Goal: Information Seeking & Learning: Compare options

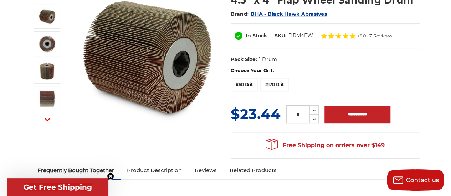
scroll to position [101, 0]
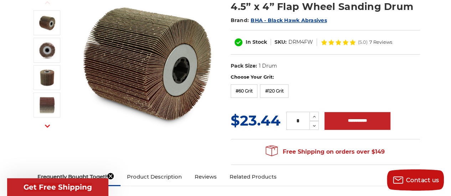
click at [247, 77] on label "Choose Your Grit:" at bounding box center [325, 77] width 189 height 7
click at [250, 94] on label "#60 Grit" at bounding box center [244, 91] width 27 height 14
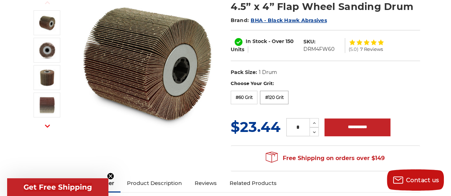
click at [278, 101] on label "#120 Grit" at bounding box center [274, 98] width 29 height 14
click at [354, 80] on label "Choose Your Grit:" at bounding box center [325, 83] width 189 height 7
click at [240, 84] on label "Choose Your Grit:" at bounding box center [325, 83] width 189 height 7
click at [237, 72] on dt "Pack Size:" at bounding box center [244, 72] width 26 height 7
click at [261, 71] on dd "1 Drum" at bounding box center [267, 72] width 18 height 7
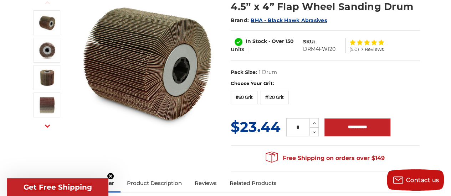
click at [258, 72] on dd "1 Drum" at bounding box center [267, 72] width 18 height 7
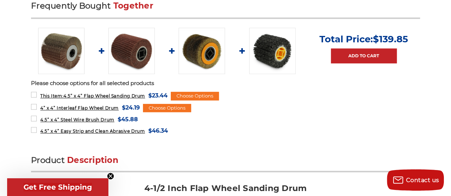
scroll to position [310, 0]
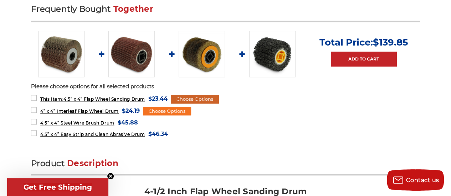
click at [207, 99] on div "Choose Options" at bounding box center [195, 99] width 48 height 9
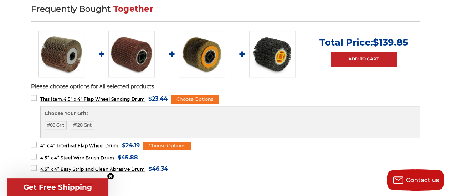
click at [133, 57] on img at bounding box center [131, 54] width 46 height 46
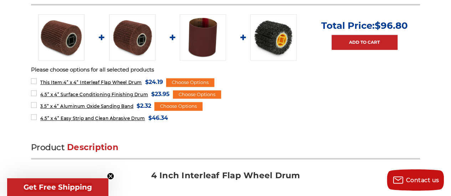
scroll to position [332, 0]
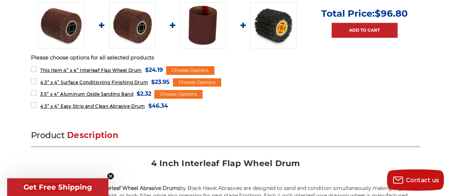
click at [200, 37] on img at bounding box center [203, 25] width 46 height 46
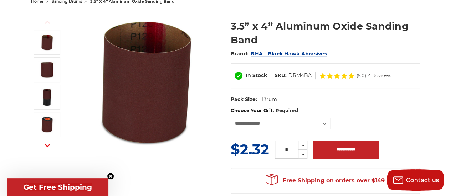
scroll to position [102, 0]
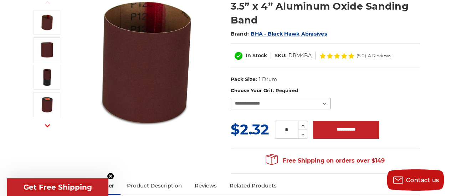
click at [324, 104] on select "**********" at bounding box center [281, 103] width 100 height 11
click at [192, 142] on div "Previous Next 3.5” x 4” Aluminum Oxide Sanding Band Brand:" at bounding box center [225, 82] width 399 height 191
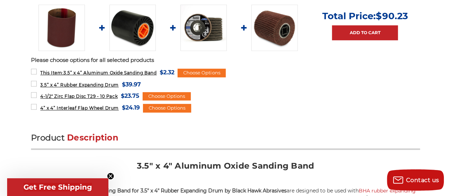
scroll to position [346, 0]
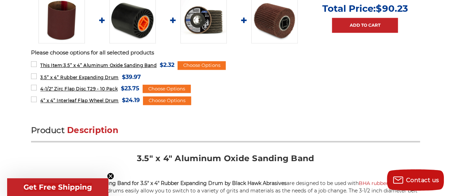
click at [138, 29] on img at bounding box center [132, 20] width 46 height 46
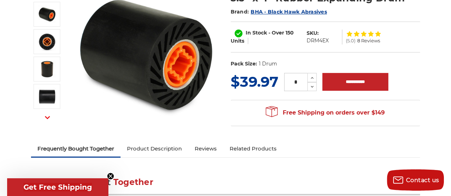
scroll to position [116, 0]
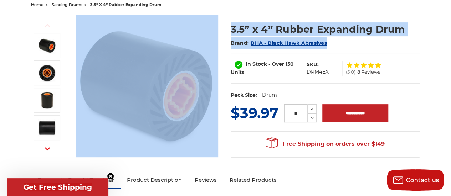
drag, startPoint x: 453, startPoint y: 20, endPoint x: 376, endPoint y: 4, distance: 79.3
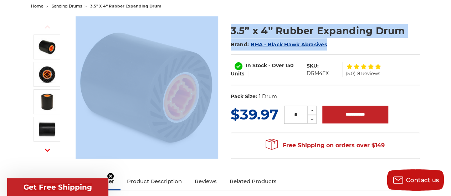
click at [375, 4] on ul "home sanding drums 3.5” x 4” rubber expanding drum" at bounding box center [225, 6] width 389 height 10
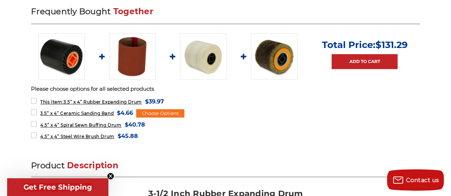
scroll to position [307, 0]
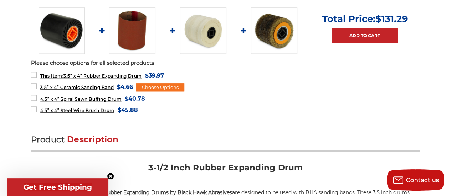
click at [133, 39] on img at bounding box center [132, 30] width 46 height 46
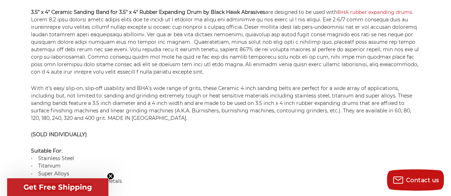
scroll to position [493, 0]
